Goal: Communication & Community: Answer question/provide support

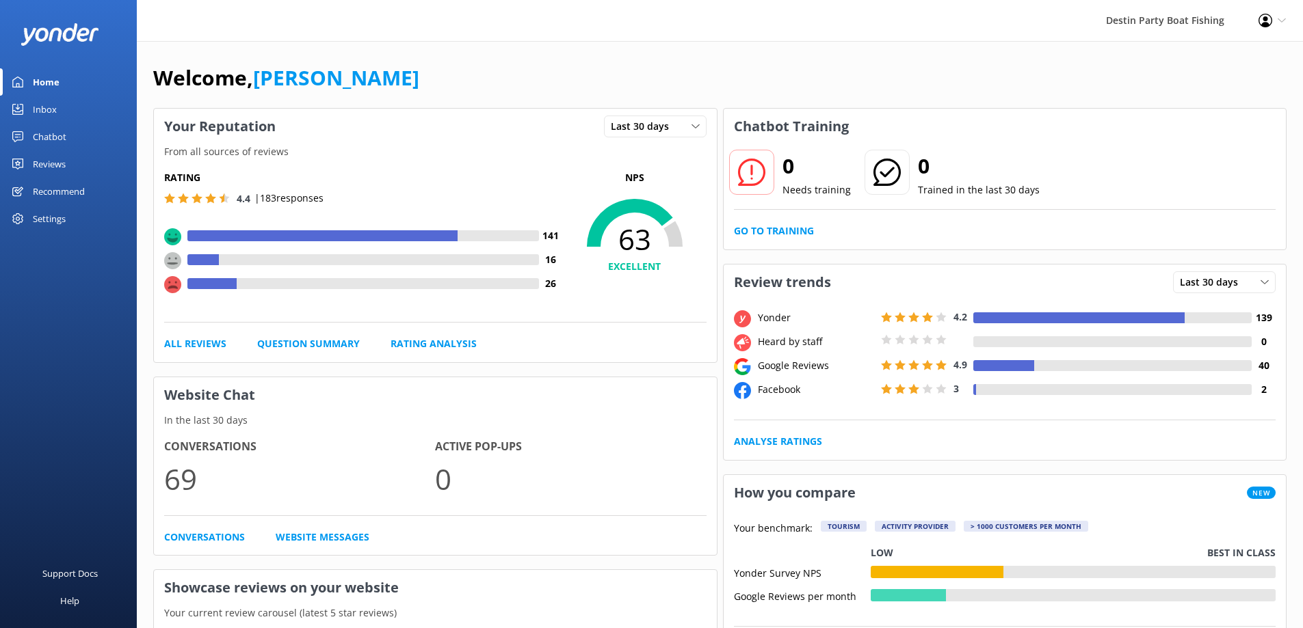
click at [43, 114] on div "Inbox" at bounding box center [45, 109] width 24 height 27
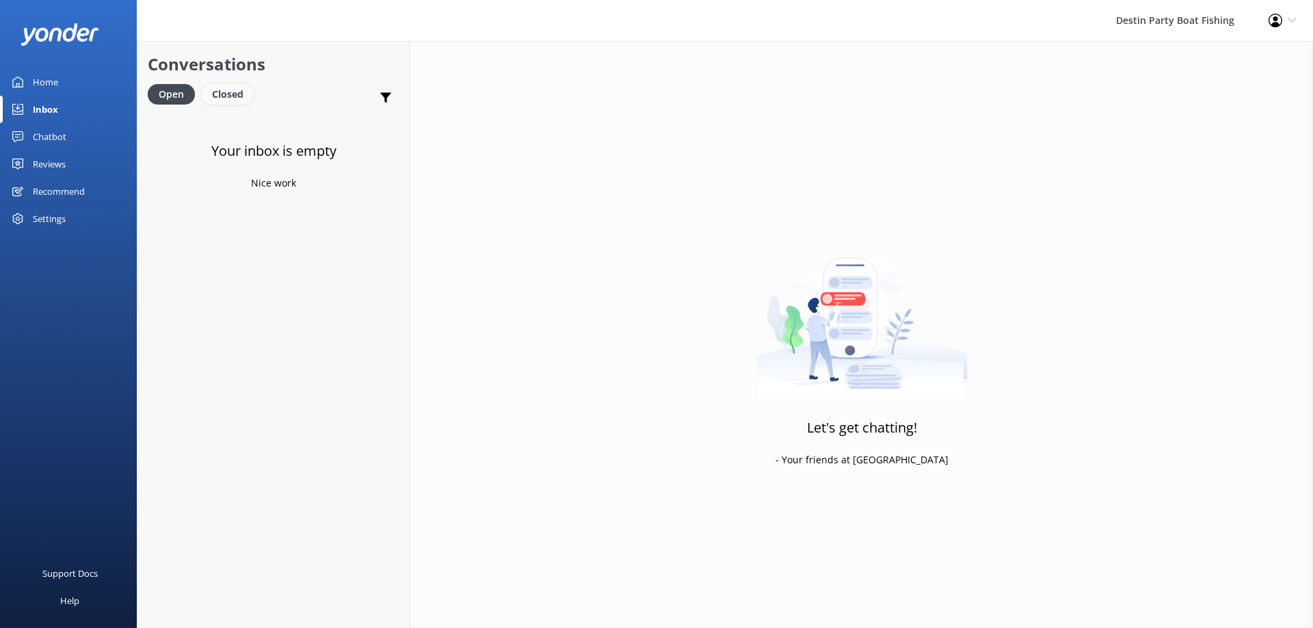
click at [215, 93] on div "Closed" at bounding box center [228, 94] width 52 height 21
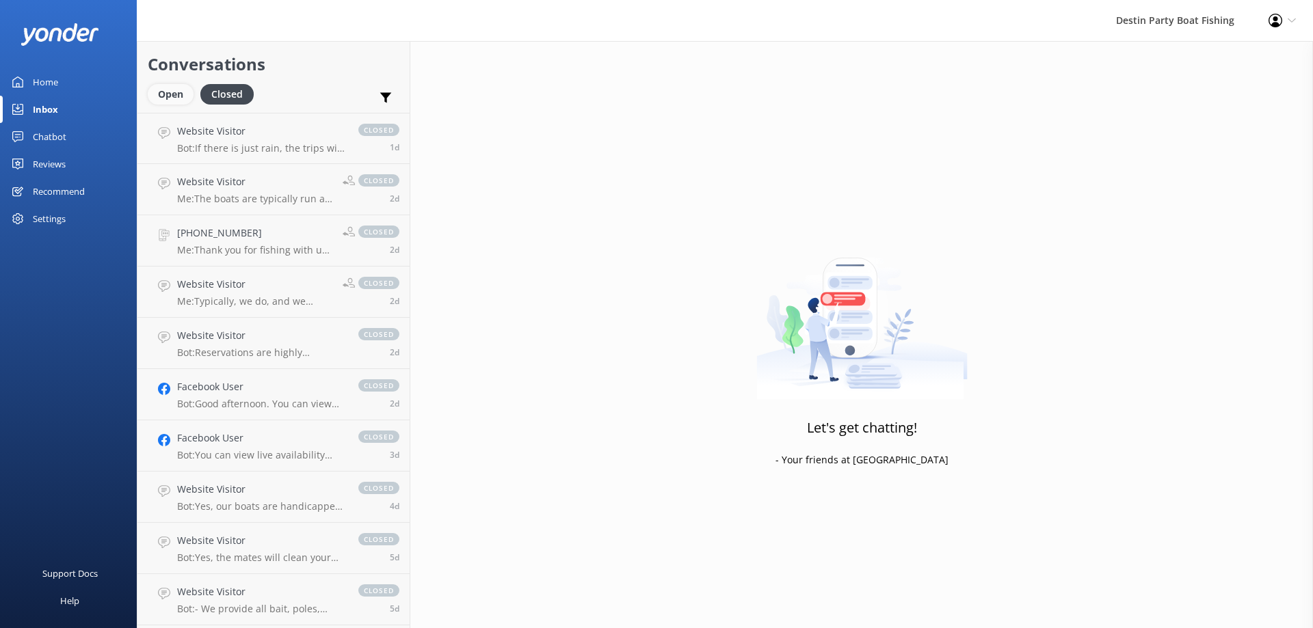
click at [178, 102] on div "Open" at bounding box center [171, 94] width 46 height 21
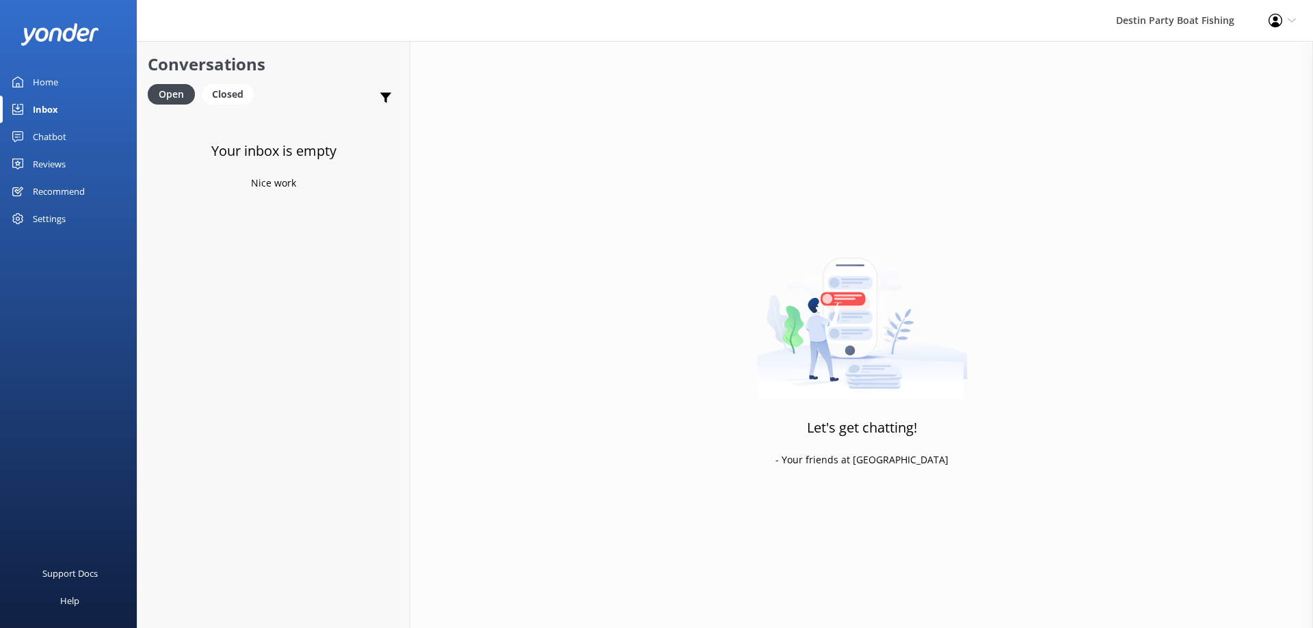
click at [46, 167] on div "Reviews" at bounding box center [49, 163] width 33 height 27
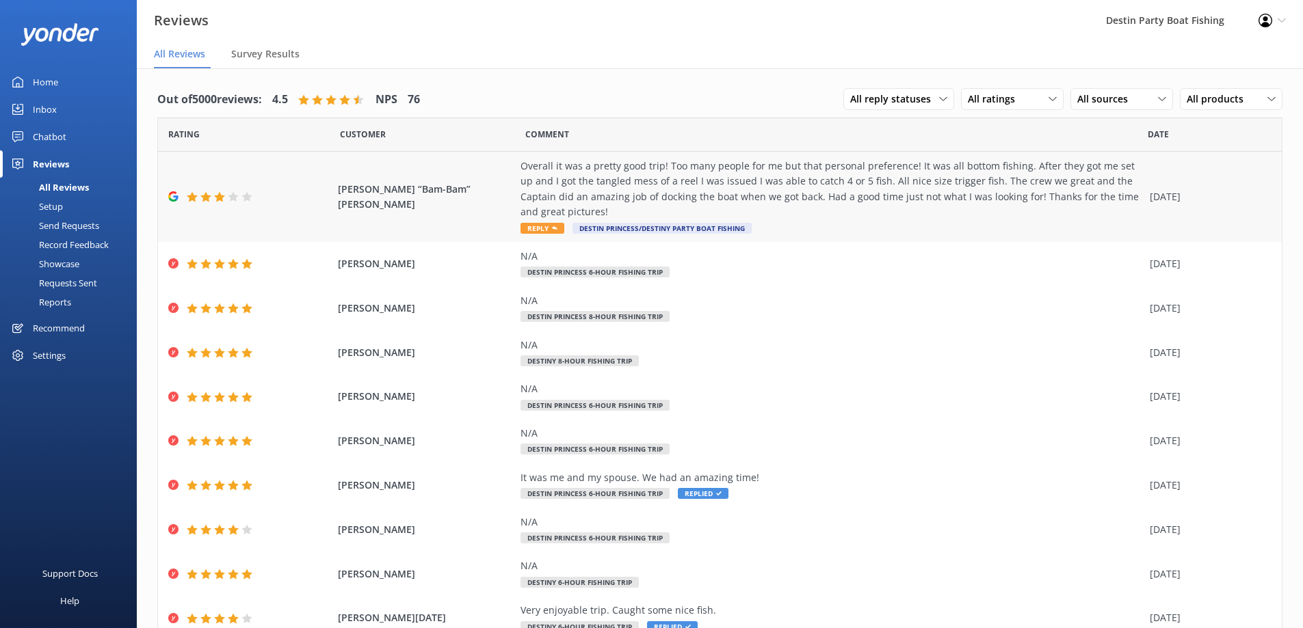
click at [541, 226] on span "Reply" at bounding box center [542, 228] width 44 height 11
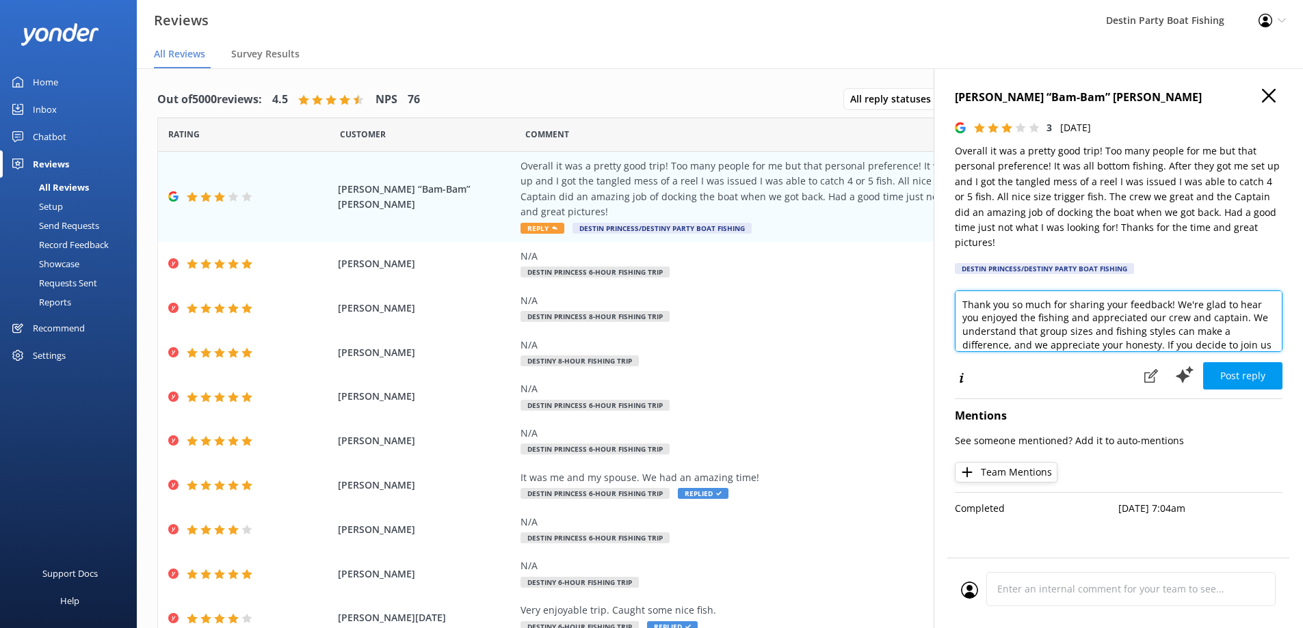
click at [1163, 291] on textarea "Thank you so much for sharing your feedback! We're glad to hear you enjoyed the…" at bounding box center [1119, 322] width 328 height 62
click at [1160, 291] on textarea "Thank you so much for sharing your feedback! We're glad to hear you enjoyed the…" at bounding box center [1119, 322] width 328 height 62
click at [1169, 293] on textarea "Thank you so much for sharing your feedback! We're glad to hear you enjoyed the…" at bounding box center [1119, 322] width 328 height 62
click at [1163, 291] on textarea "Thank you so much for sharing your feedback! We're glad to hear you enjoyed the…" at bounding box center [1119, 322] width 328 height 62
click at [1169, 291] on textarea "Thank you so much for sharing your feedback! We're glad to hear you enjoyed the…" at bounding box center [1119, 322] width 328 height 62
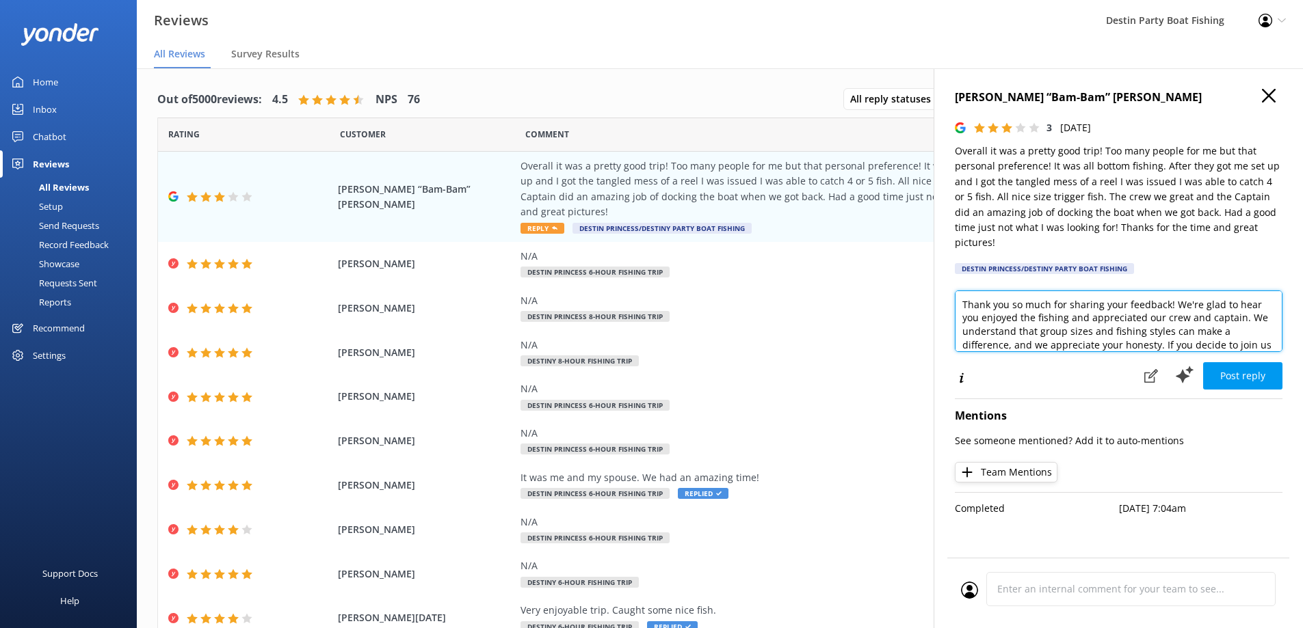
click at [1163, 291] on textarea "Thank you so much for sharing your feedback! We're glad to hear you enjoyed the…" at bounding box center [1119, 322] width 328 height 62
click at [1167, 293] on textarea "Thank you so much for sharing your feedback! We're glad to hear you enjoyed the…" at bounding box center [1119, 322] width 328 height 62
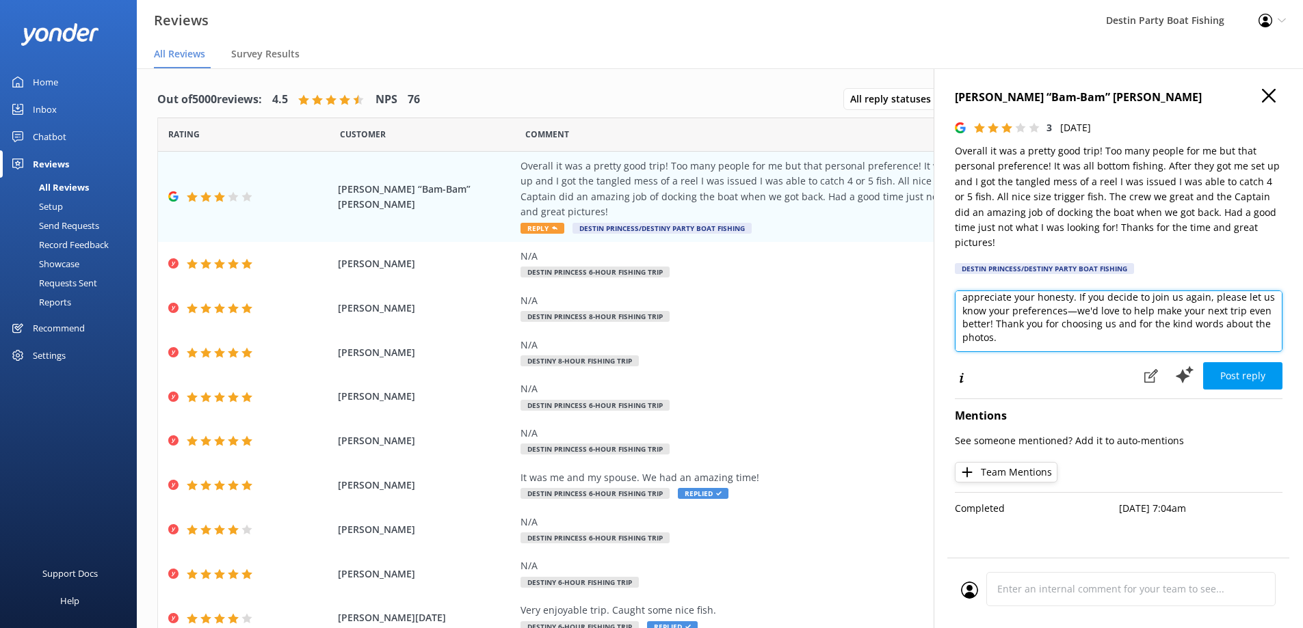
click at [1077, 299] on textarea "[PERSON_NAME], Thank you for fishing with us! We're glad to hear you enjoyed th…" at bounding box center [1119, 322] width 328 height 62
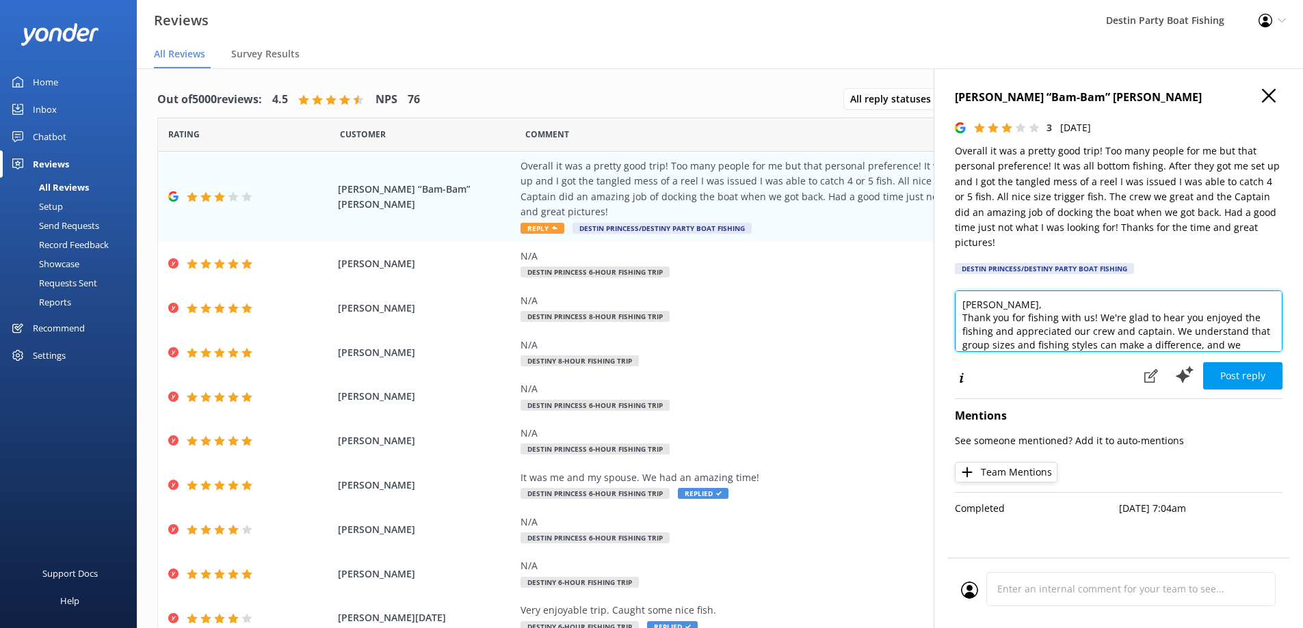
drag, startPoint x: 1029, startPoint y: 326, endPoint x: 1023, endPoint y: 273, distance: 53.0
click at [1023, 273] on div "[PERSON_NAME] “Bam-Bam” [PERSON_NAME] II 3 [DATE] Overall it was a pretty good …" at bounding box center [1117, 382] width 369 height 628
click at [1074, 296] on textarea "[PERSON_NAME], Thank you for fishing with us! We're glad to hear you enjoyed th…" at bounding box center [1119, 322] width 328 height 62
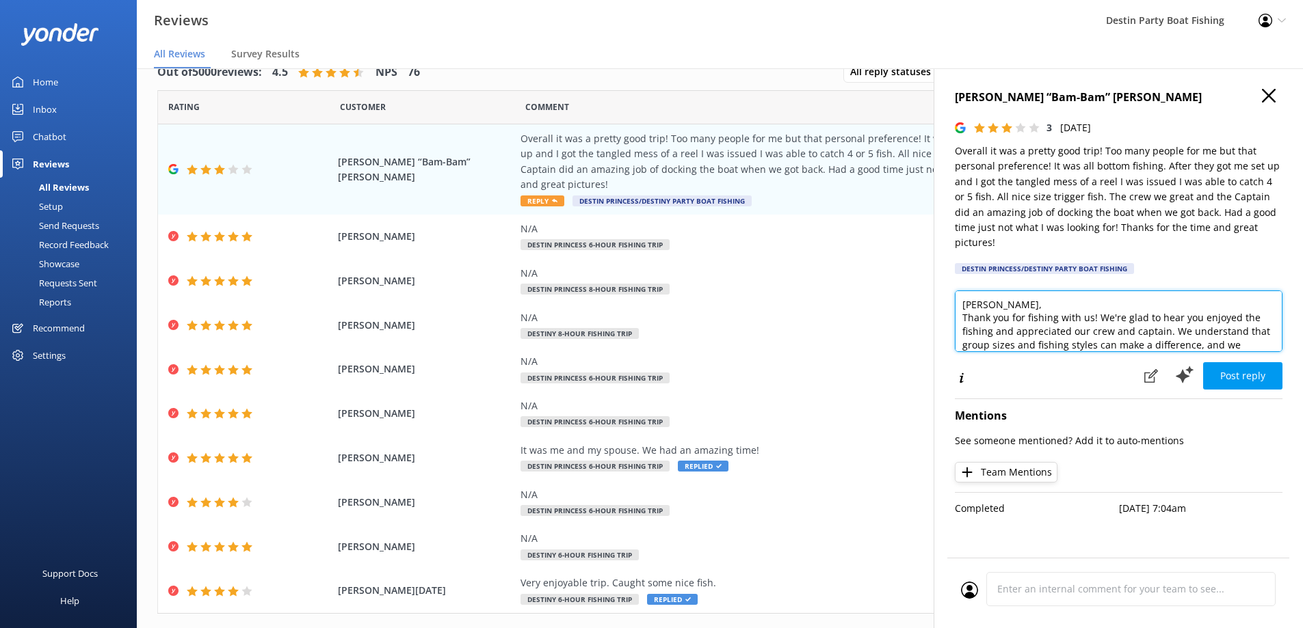
scroll to position [61, 0]
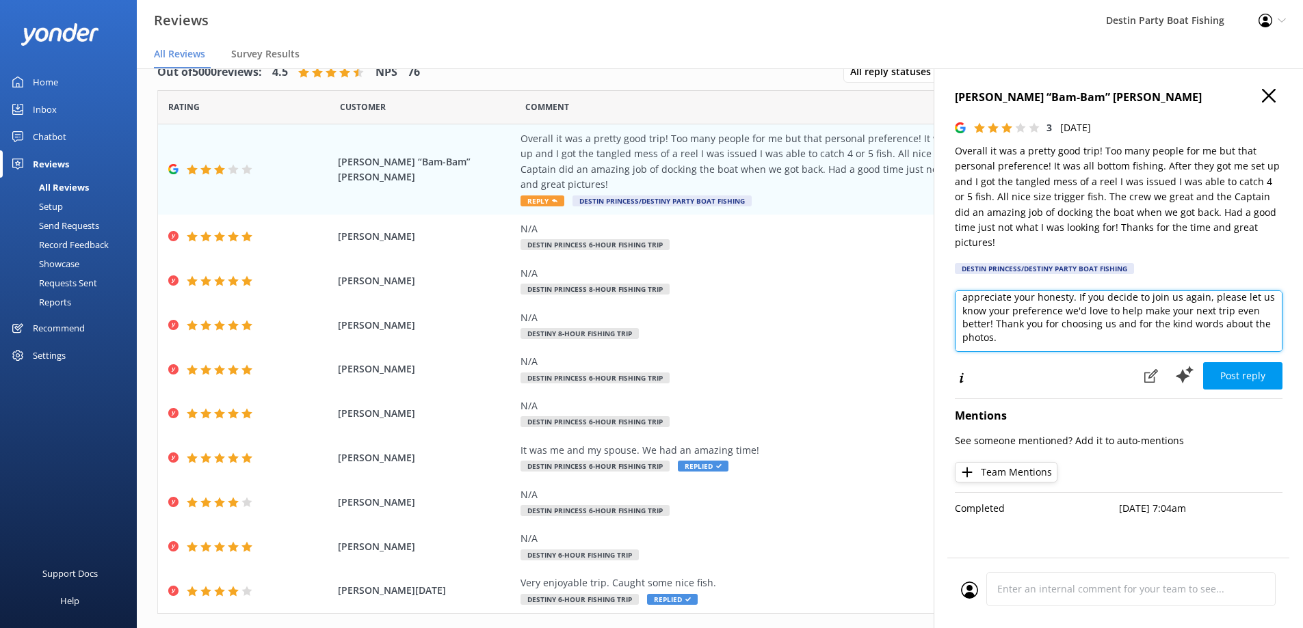
click at [1110, 327] on textarea "[PERSON_NAME], Thank you for fishing with us! We're glad to hear you enjoyed th…" at bounding box center [1119, 322] width 328 height 62
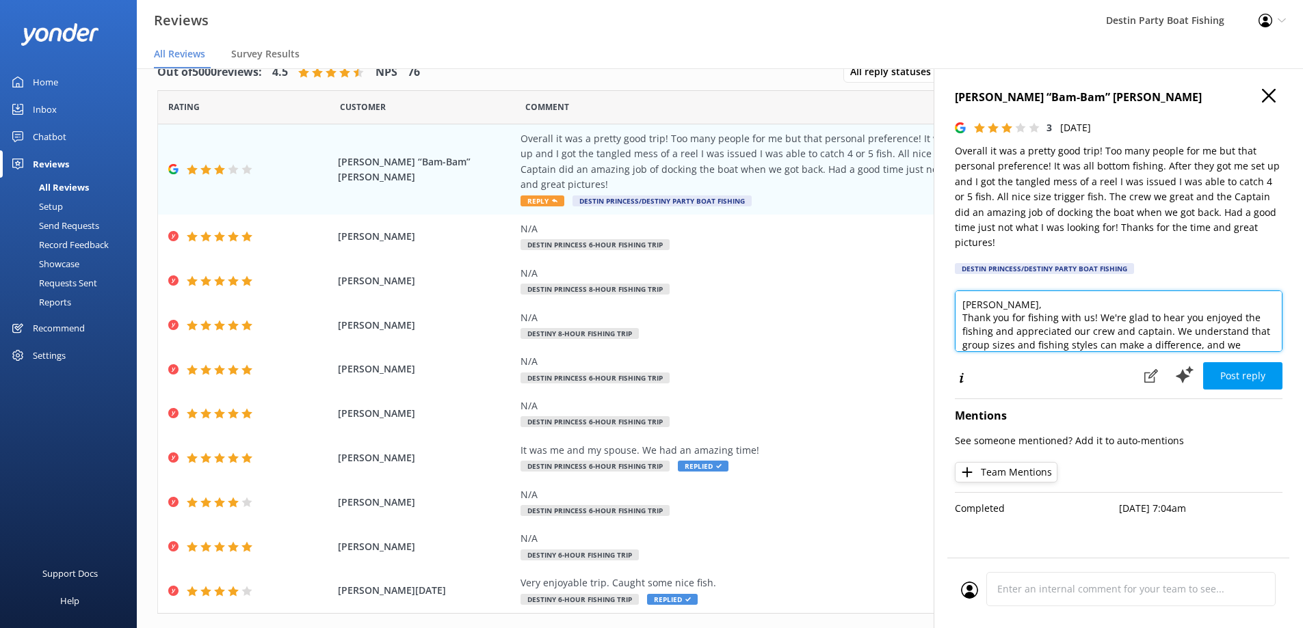
drag, startPoint x: 1074, startPoint y: 280, endPoint x: 1102, endPoint y: 280, distance: 28.7
click at [1102, 291] on textarea "[PERSON_NAME], Thank you for fishing with us! We're glad to hear you enjoyed th…" at bounding box center [1119, 322] width 328 height 62
click at [1081, 306] on textarea "[PERSON_NAME], Thank you for fishing with us! We're glad to hear you enjoyed th…" at bounding box center [1119, 322] width 328 height 62
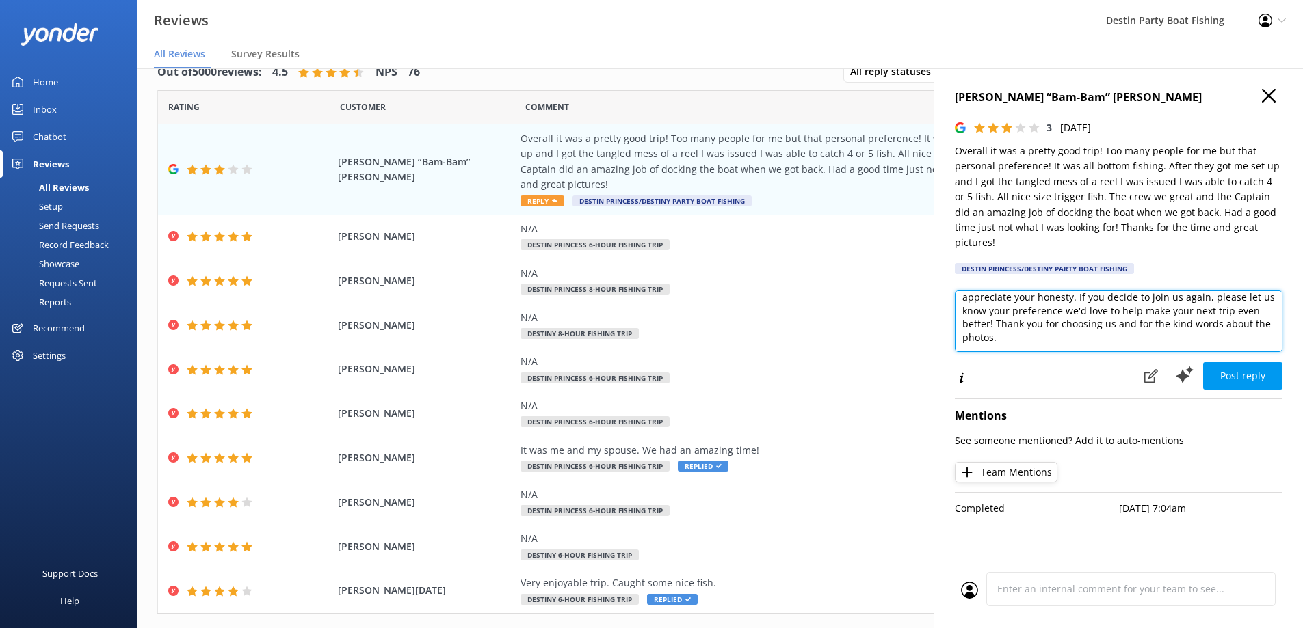
click at [1058, 328] on textarea "[PERSON_NAME], Thank you for fishing with us! We're glad to hear you enjoyed th…" at bounding box center [1119, 322] width 328 height 62
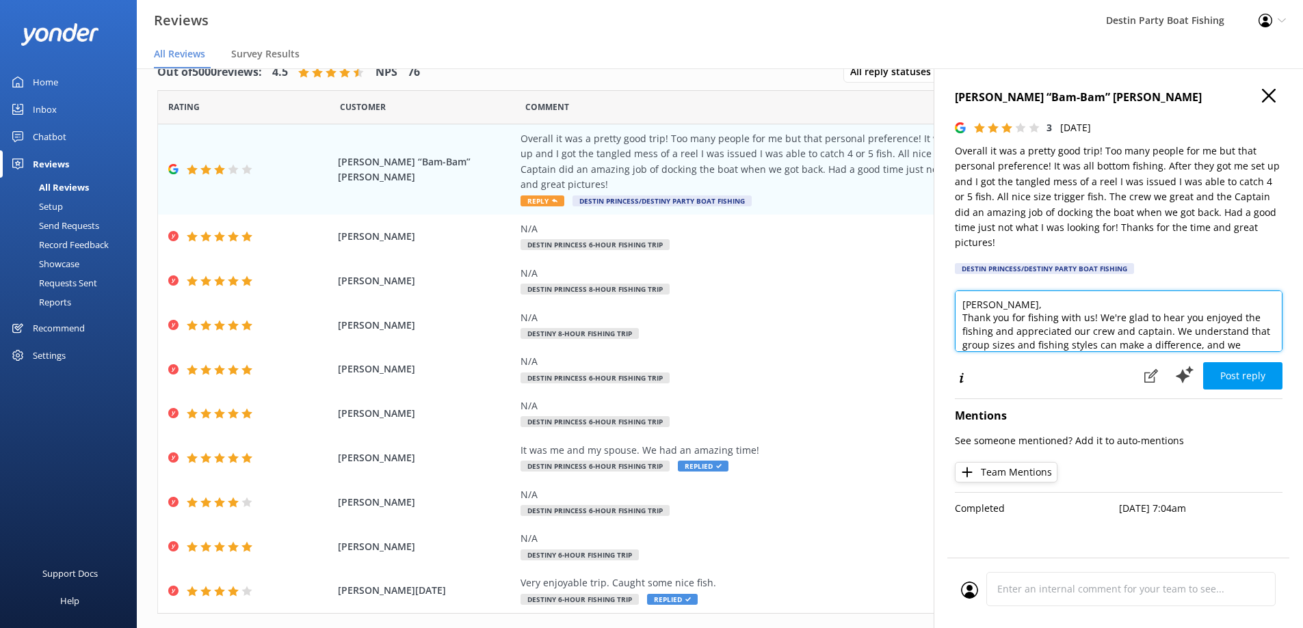
drag, startPoint x: 990, startPoint y: 309, endPoint x: 1031, endPoint y: 310, distance: 41.1
click at [1032, 292] on textarea "[PERSON_NAME], Thank you for fishing with us! We're glad to hear you enjoyed th…" at bounding box center [1119, 322] width 328 height 62
type textarea "[PERSON_NAME], Thank you for fishing with us! We're glad to hear you enjoyed th…"
click at [1258, 98] on h4 "[PERSON_NAME] “Bam-Bam” [PERSON_NAME]" at bounding box center [1119, 98] width 328 height 18
click at [1275, 92] on icon "button" at bounding box center [1269, 96] width 14 height 14
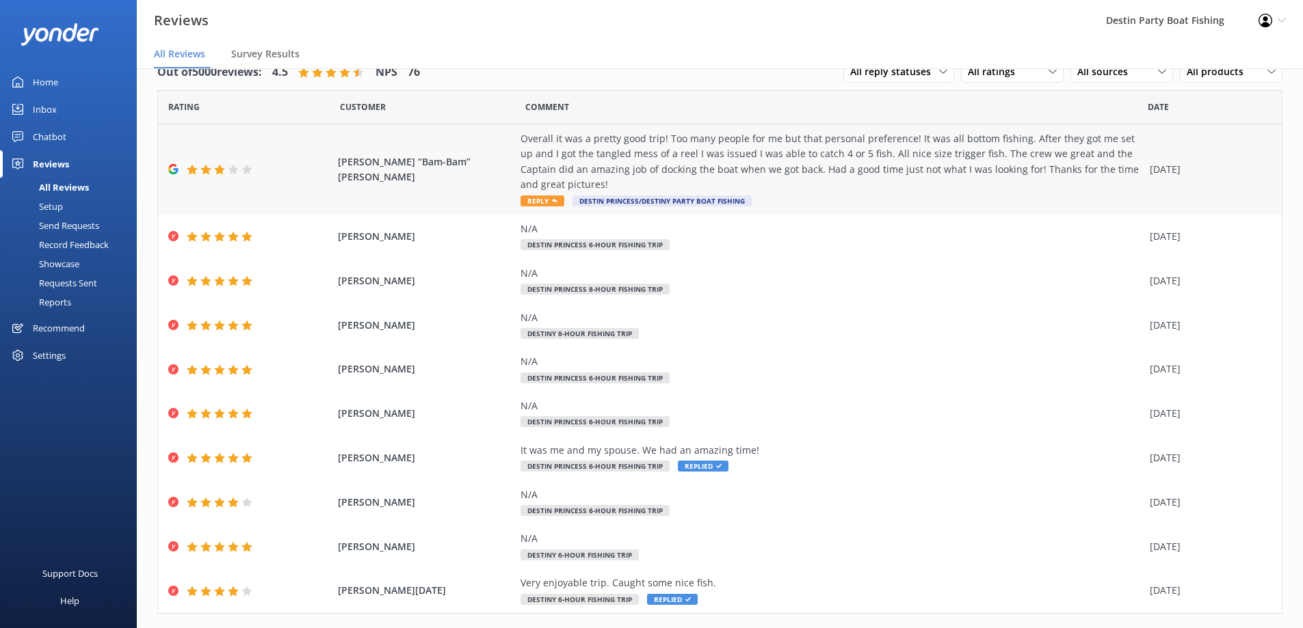
click at [552, 202] on icon at bounding box center [554, 200] width 5 height 5
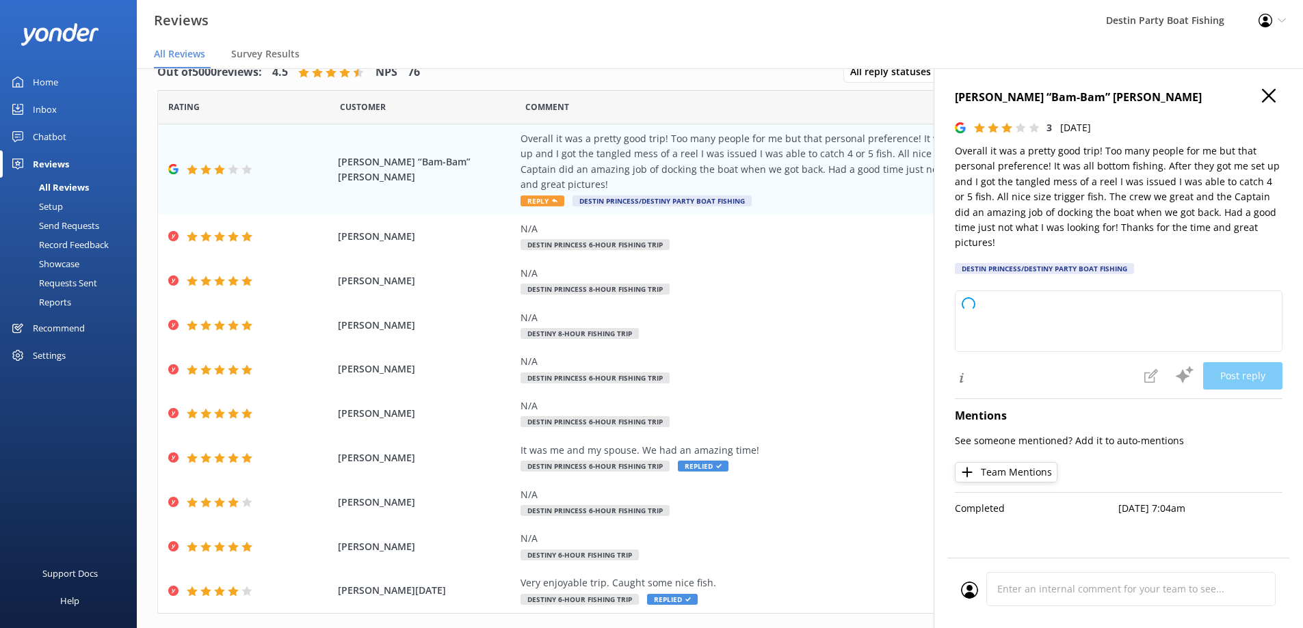
type textarea "Thank you so much for your feedback! We’re glad you enjoyed the crew, the fishi…"
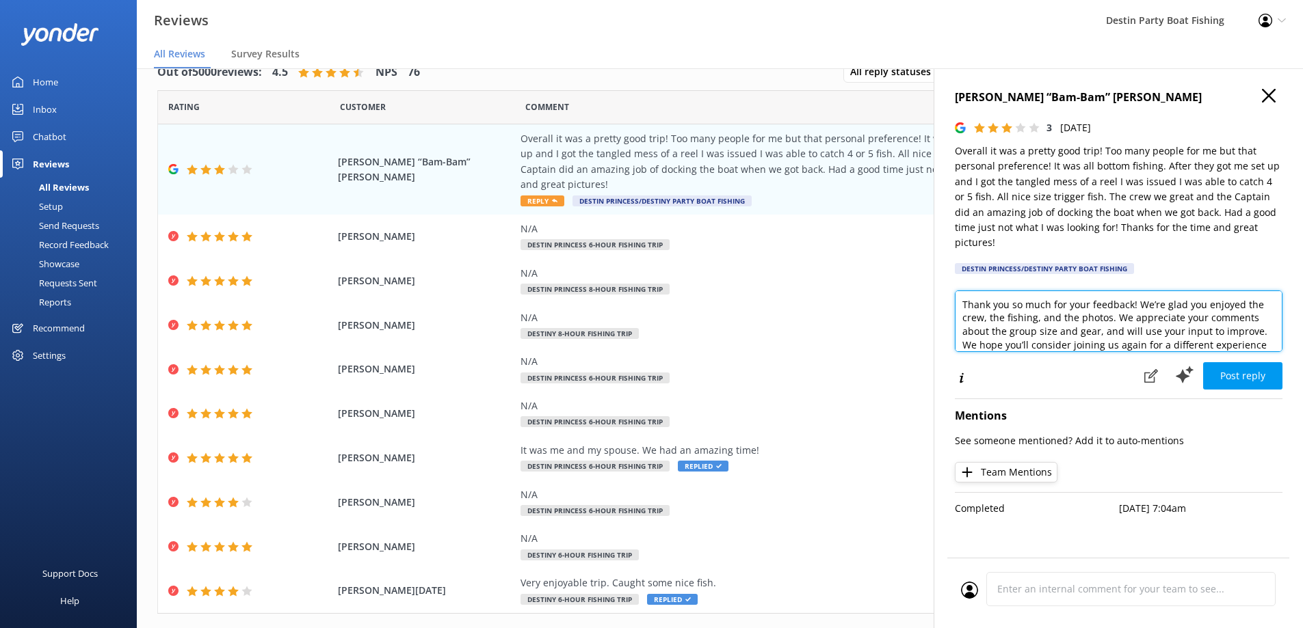
click at [1129, 291] on textarea "Thank you so much for your feedback! We’re glad you enjoyed the crew, the fishi…" at bounding box center [1119, 322] width 328 height 62
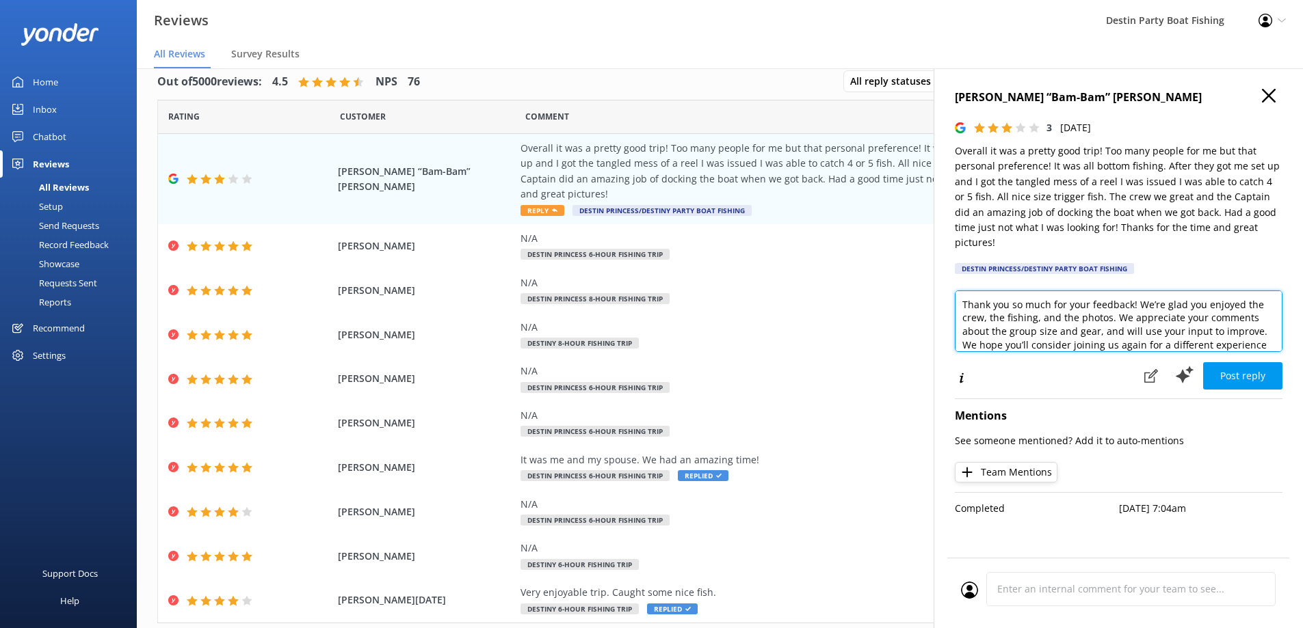
scroll to position [27, 0]
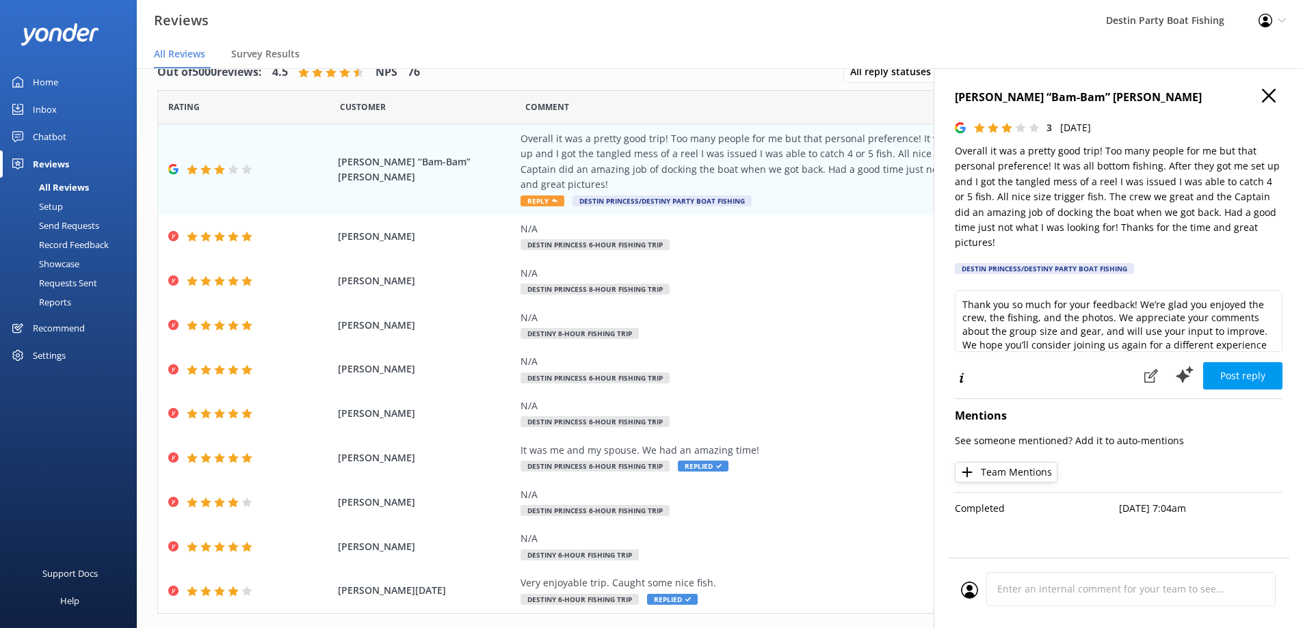
click at [1269, 101] on icon "button" at bounding box center [1269, 96] width 14 height 14
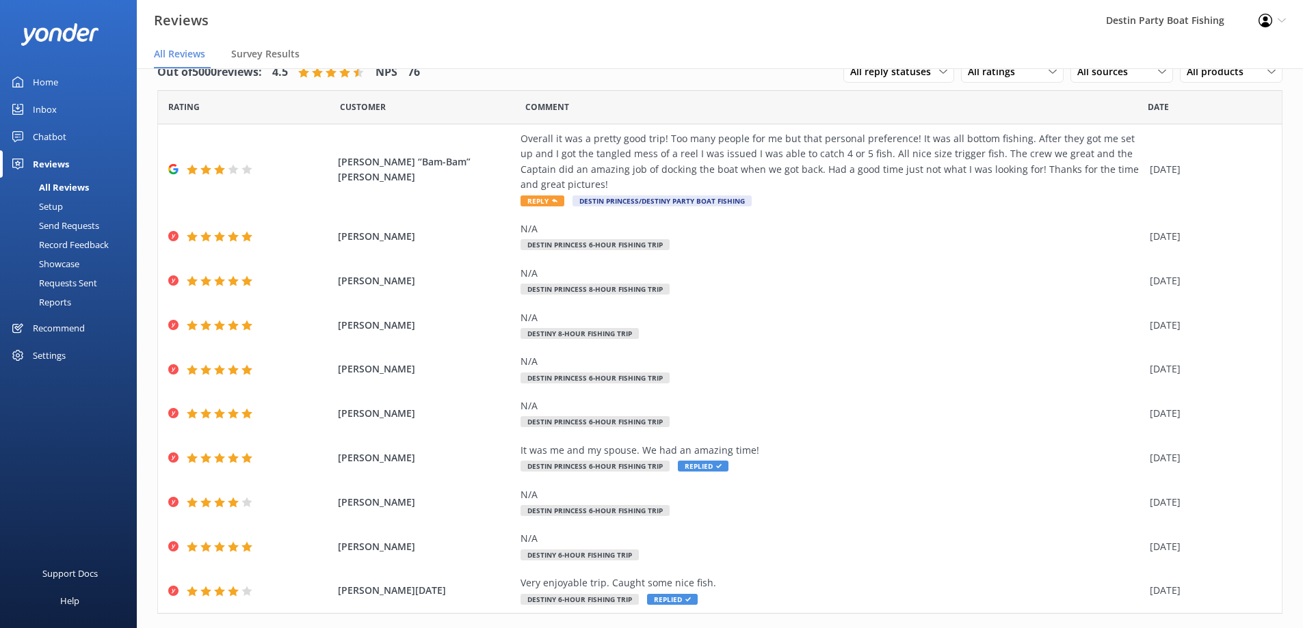
click at [37, 84] on div "Home" at bounding box center [45, 81] width 25 height 27
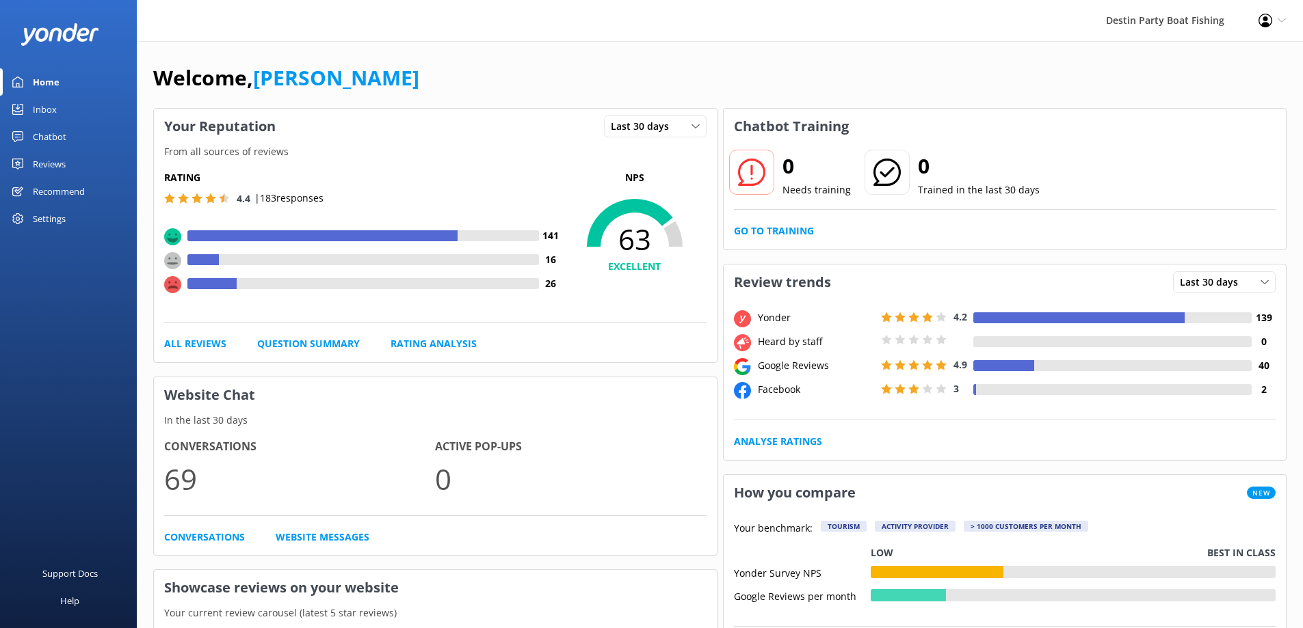
click at [46, 100] on div "Inbox" at bounding box center [45, 109] width 24 height 27
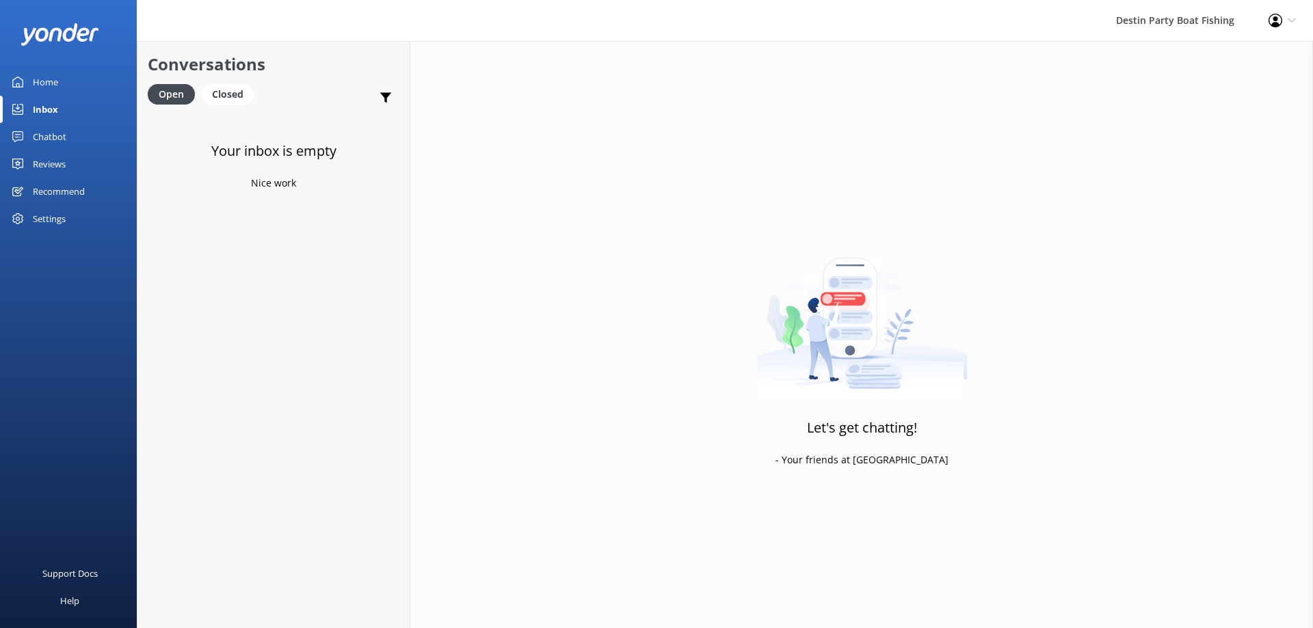
click at [62, 163] on div "Reviews" at bounding box center [49, 163] width 33 height 27
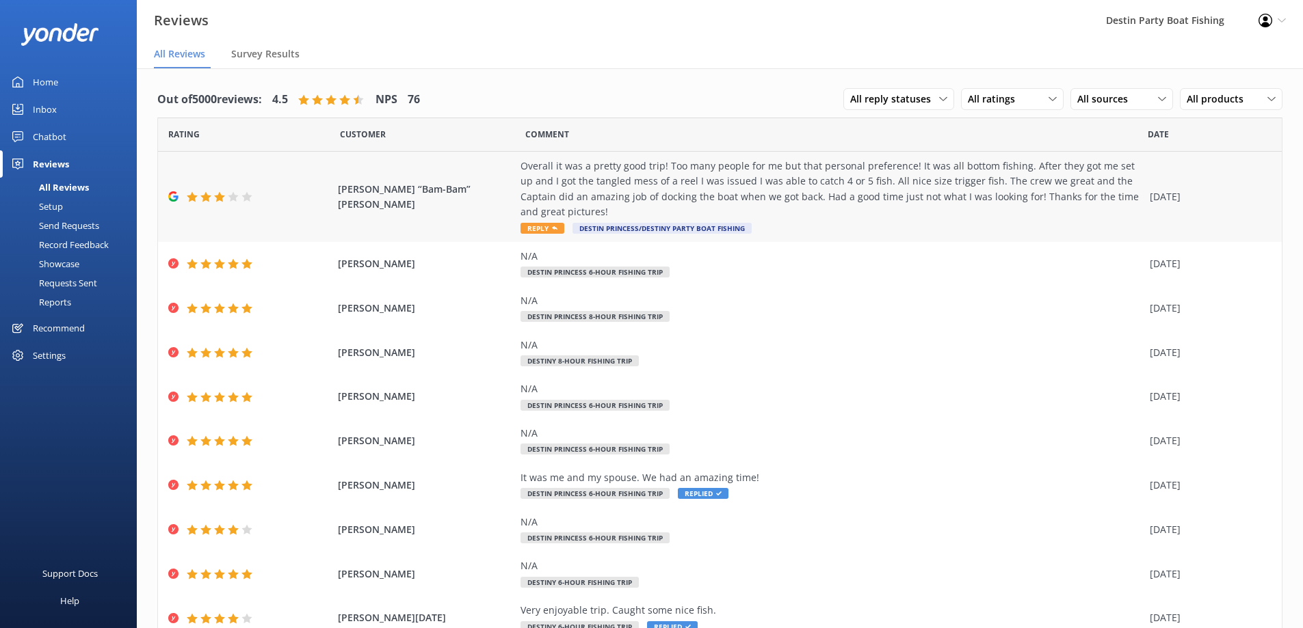
click at [531, 234] on div "Overall it was a pretty good trip! Too many people for me but that personal pre…" at bounding box center [831, 197] width 622 height 77
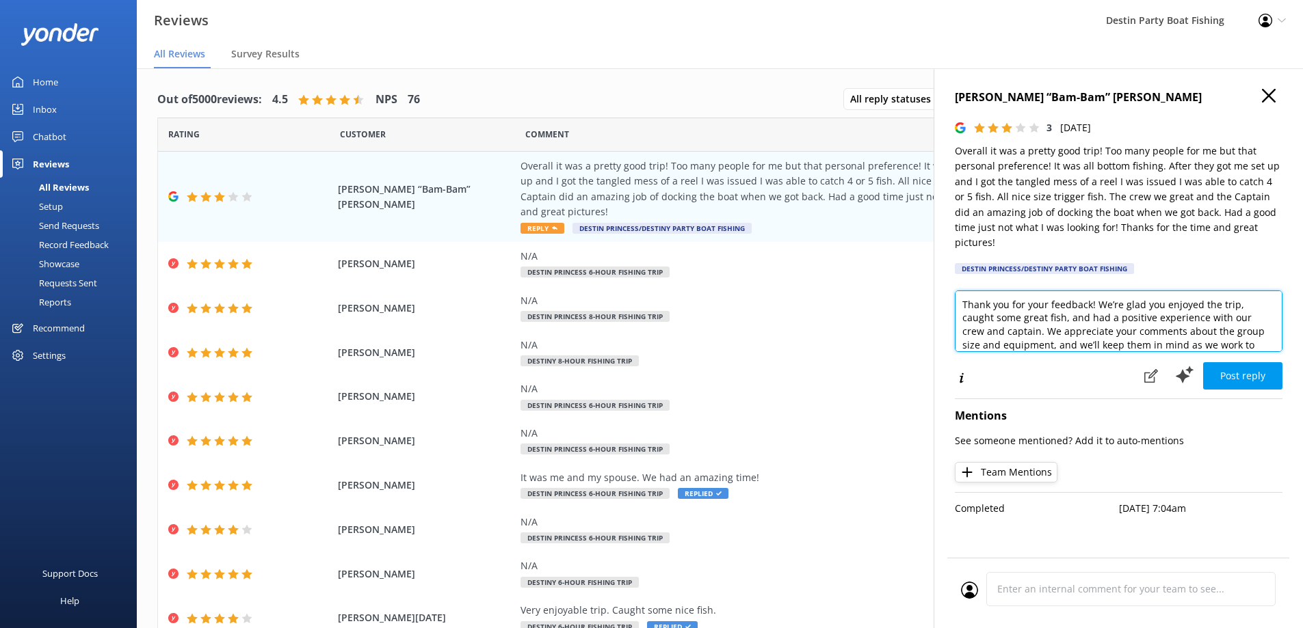
click at [959, 291] on textarea "Thank you for your feedback! We’re glad you enjoyed the trip, caught some great…" at bounding box center [1119, 322] width 328 height 62
click at [1024, 291] on textarea "Thank you for your feedback! We’re glad you enjoyed the trip, caught some great…" at bounding box center [1119, 322] width 328 height 62
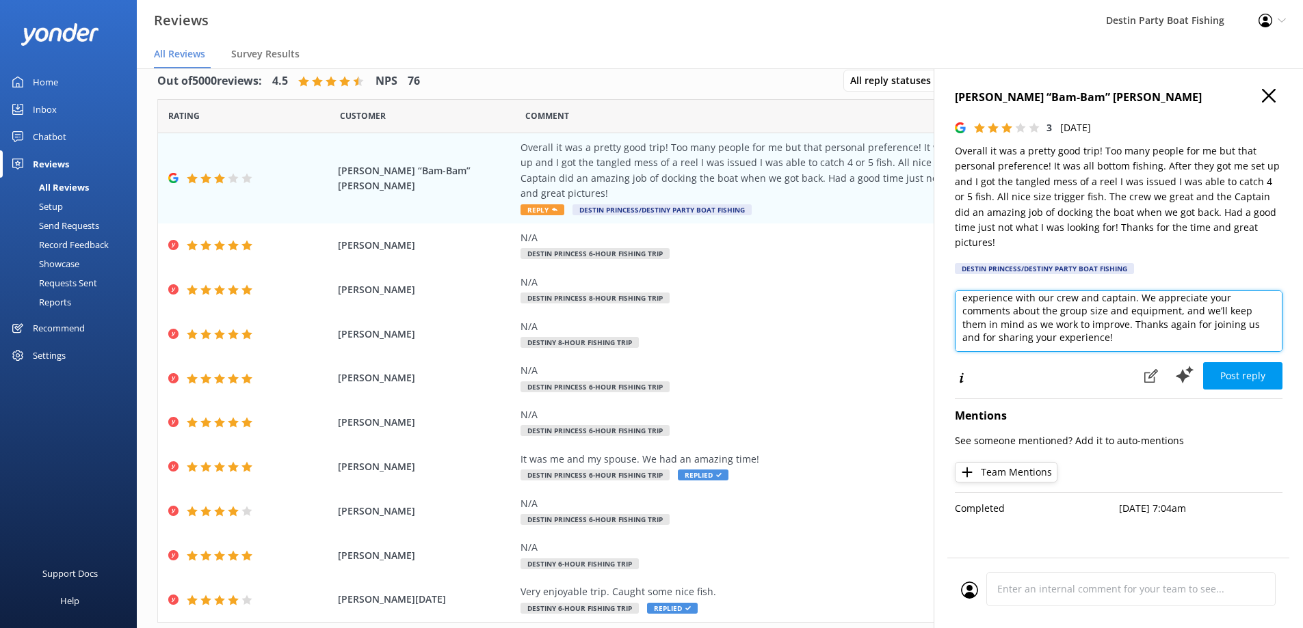
scroll to position [27, 0]
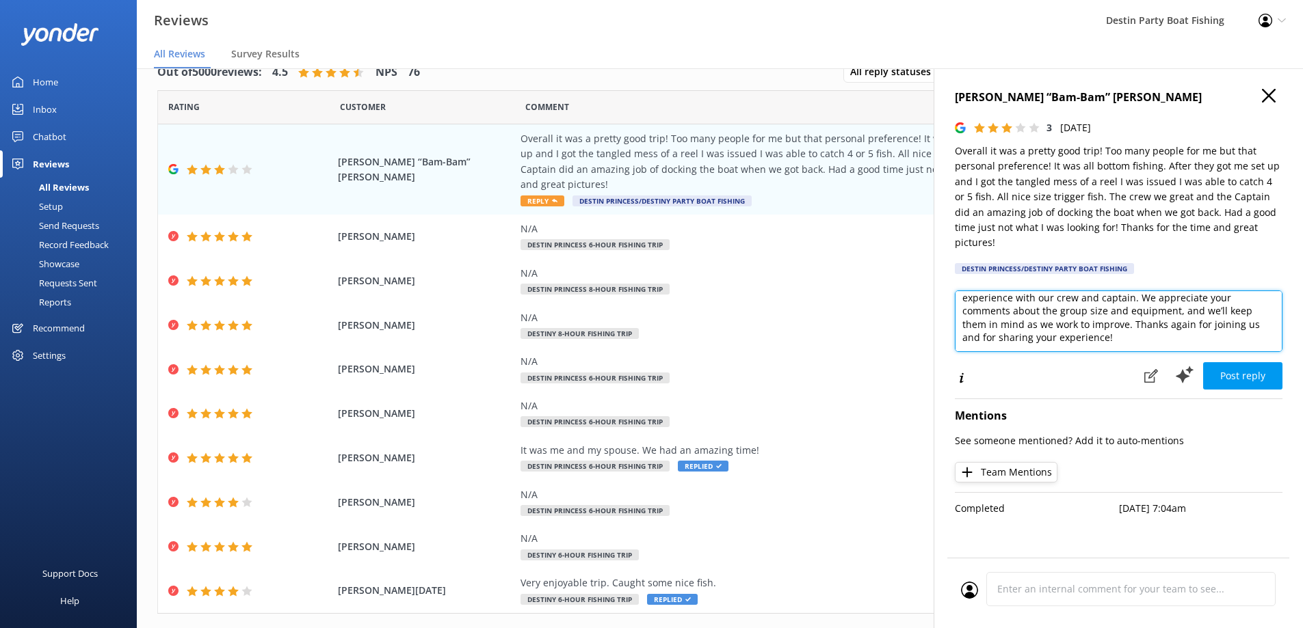
click at [1132, 332] on textarea "[PERSON_NAME], Thank you for fishing with us and your feedback! We’re glad you …" at bounding box center [1119, 322] width 328 height 62
type textarea "[PERSON_NAME], Thank you for fishing with us and your feedback! We’re glad you …"
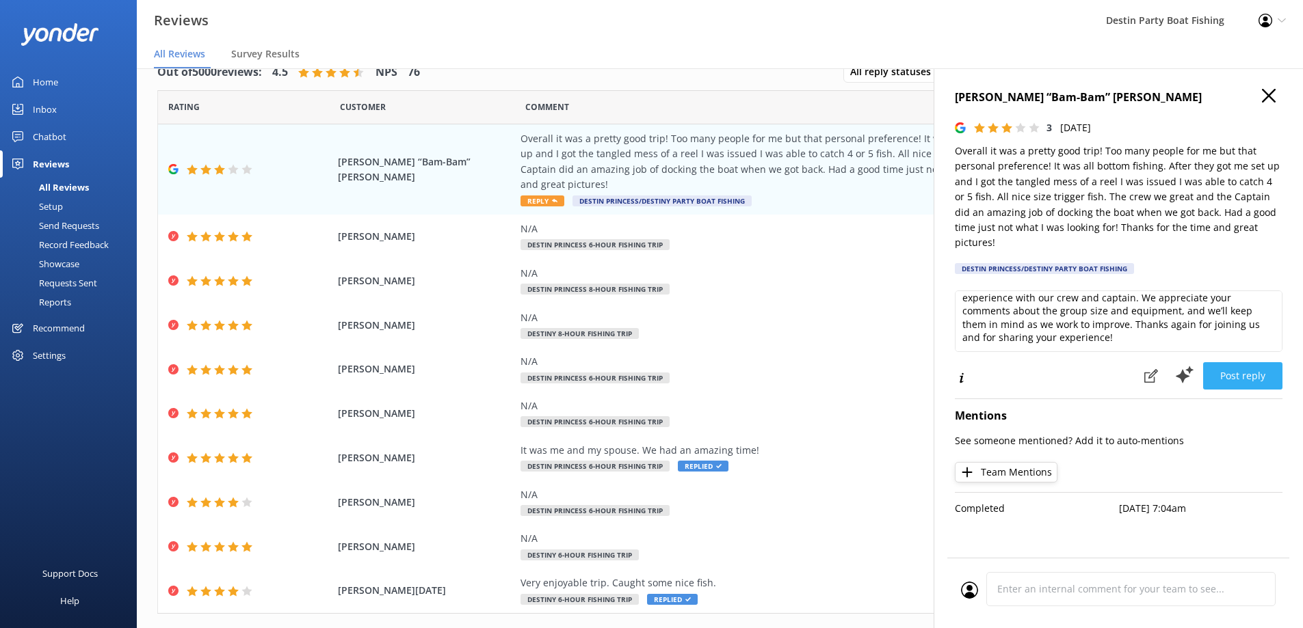
click at [1237, 362] on button "Post reply" at bounding box center [1242, 375] width 79 height 27
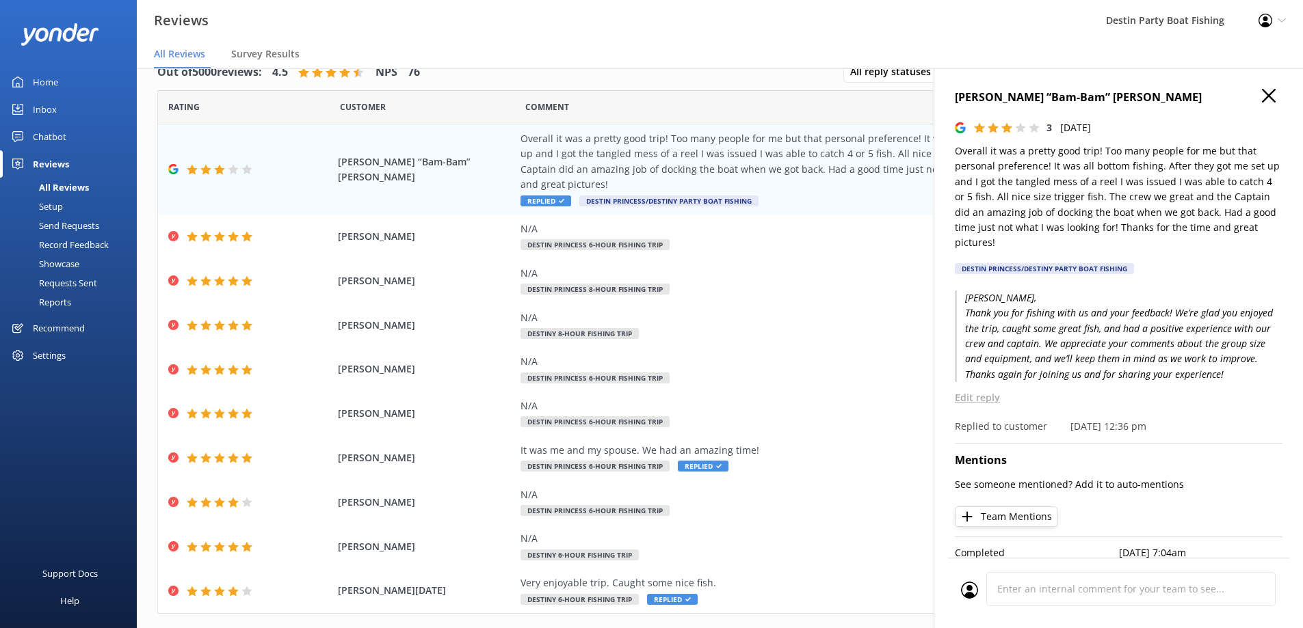
click at [1264, 90] on use "button" at bounding box center [1269, 96] width 14 height 14
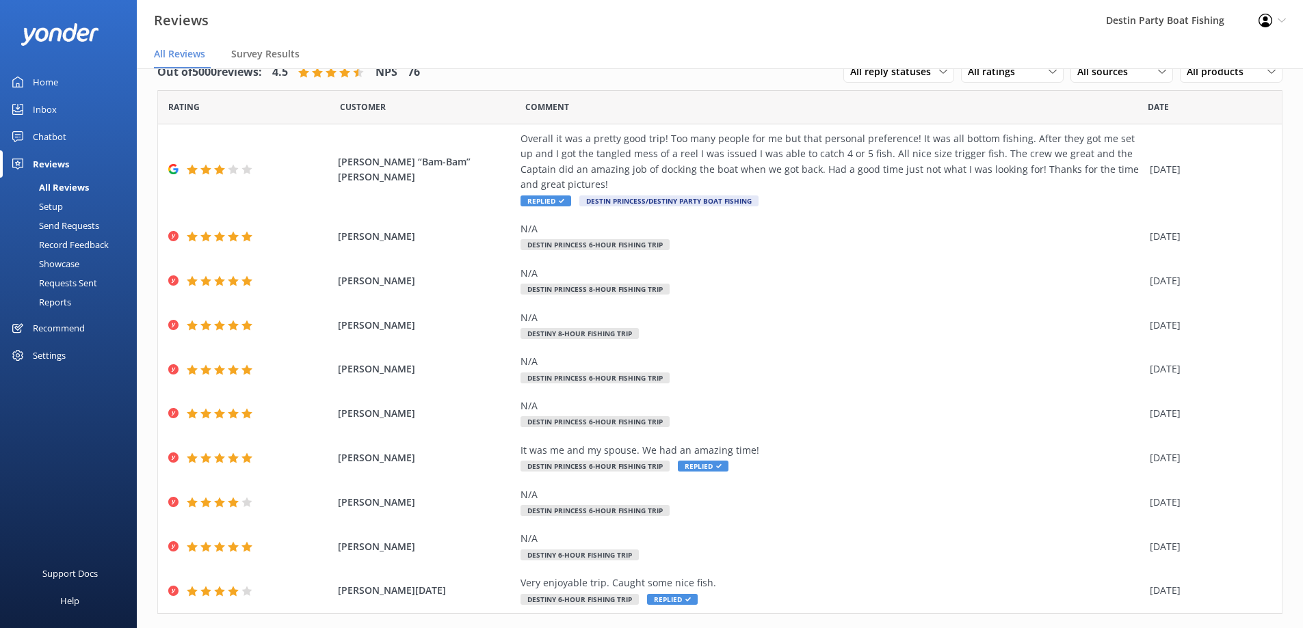
click at [57, 79] on div "Home" at bounding box center [45, 81] width 25 height 27
